Goal: Task Accomplishment & Management: Manage account settings

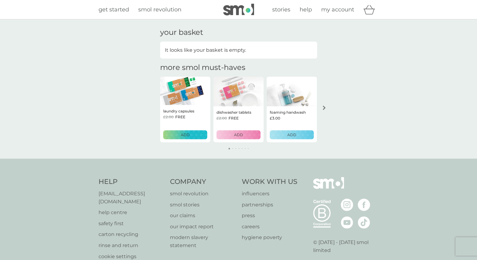
click at [341, 9] on span "my account" at bounding box center [337, 9] width 33 height 7
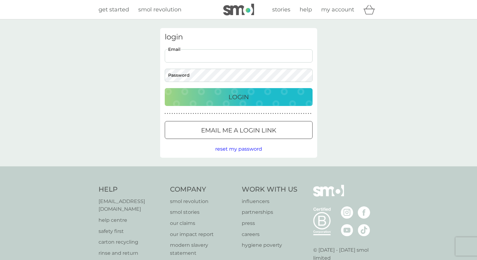
type input "wilmasimpson@icloud.com"
click at [239, 97] on p "Login" at bounding box center [239, 97] width 20 height 10
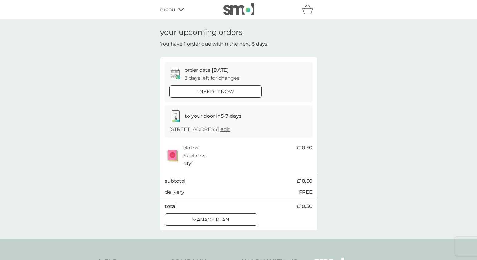
click at [179, 9] on icon at bounding box center [181, 9] width 6 height 3
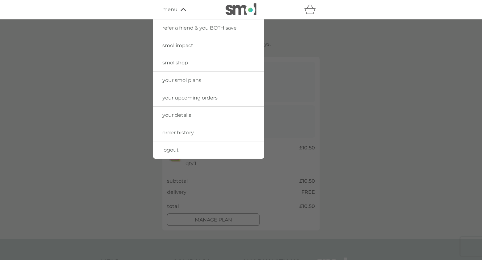
click at [192, 62] on link "smol shop" at bounding box center [208, 62] width 111 height 17
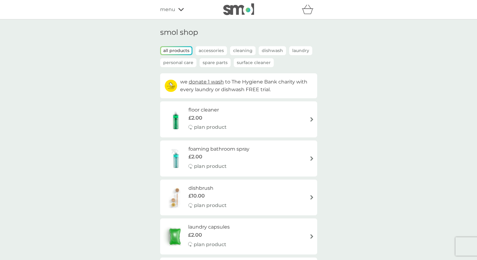
click at [210, 50] on p "Accessories" at bounding box center [211, 50] width 31 height 9
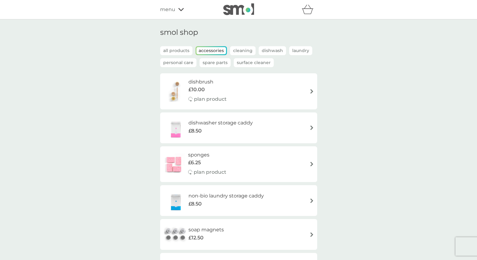
click at [213, 62] on p "Spare Parts" at bounding box center [215, 62] width 31 height 9
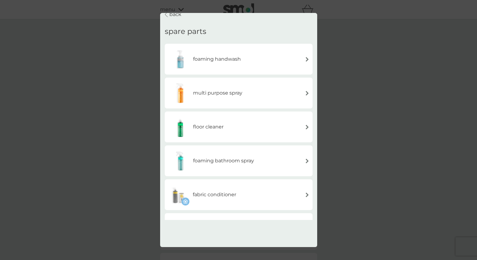
scroll to position [8, 0]
click at [306, 90] on img at bounding box center [307, 92] width 5 height 5
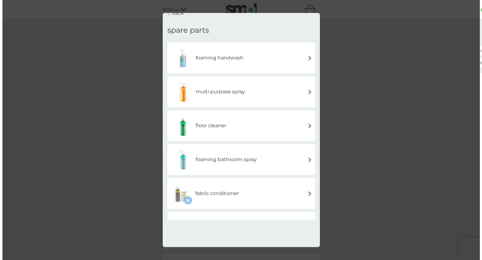
scroll to position [0, 0]
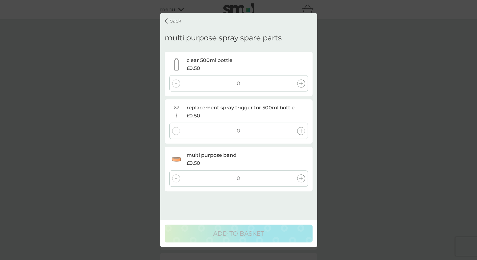
click at [171, 18] on p "back" at bounding box center [175, 21] width 12 height 8
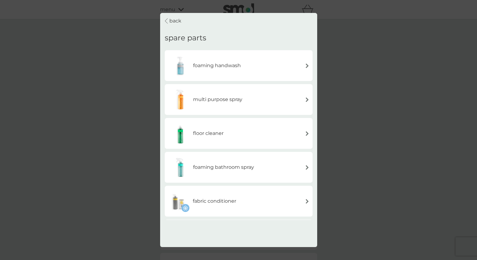
click at [175, 19] on p "back" at bounding box center [175, 21] width 12 height 8
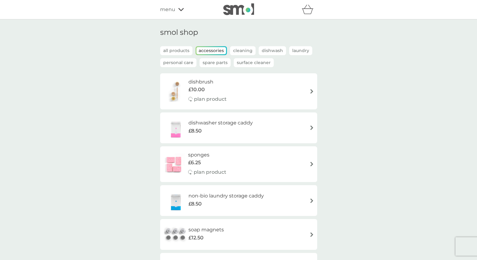
click at [186, 9] on div "menu" at bounding box center [186, 10] width 52 height 8
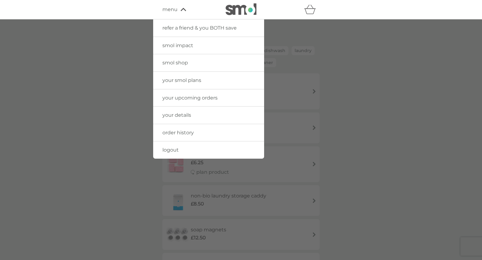
click at [190, 148] on link "logout" at bounding box center [208, 149] width 111 height 17
